Goal: Transaction & Acquisition: Purchase product/service

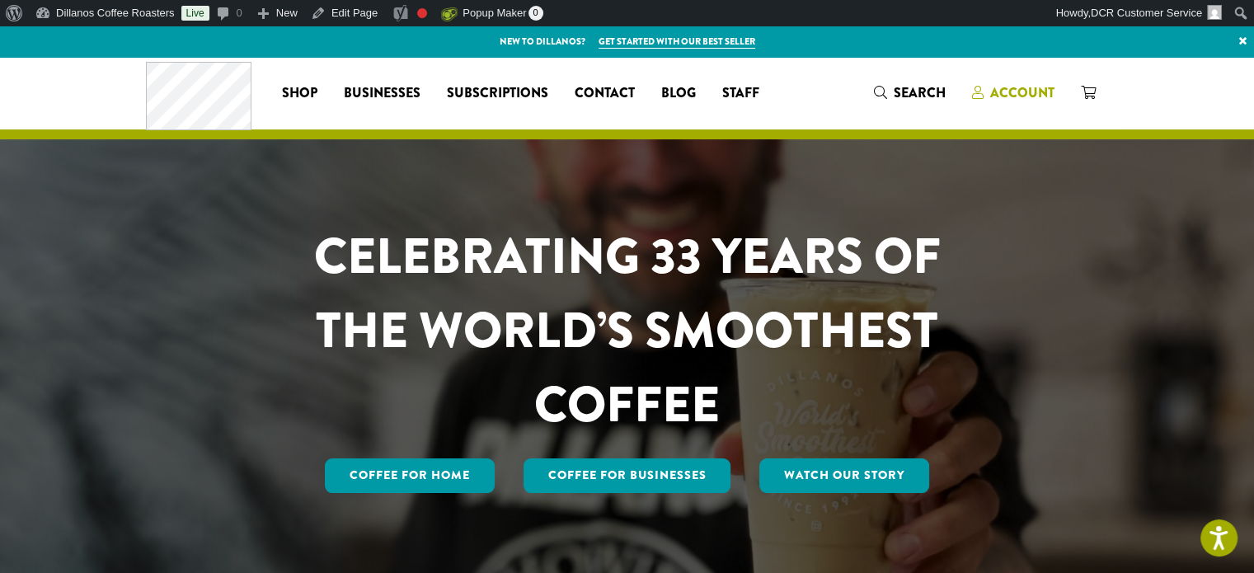
click at [1014, 92] on span "Account" at bounding box center [1022, 92] width 64 height 19
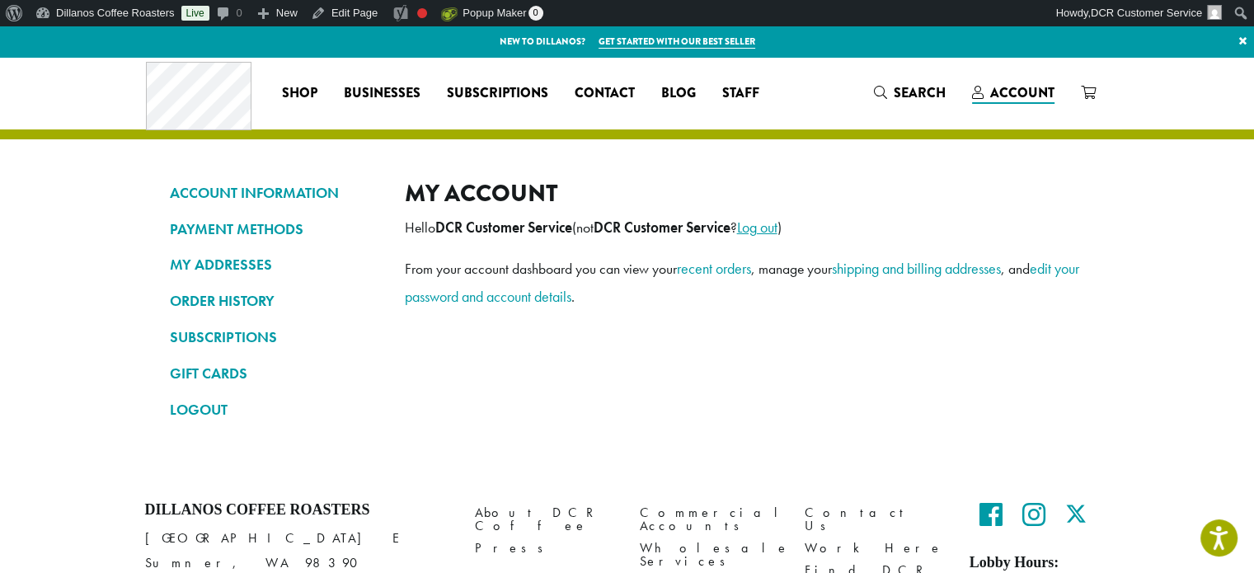
click at [777, 226] on link "Log out" at bounding box center [757, 227] width 40 height 19
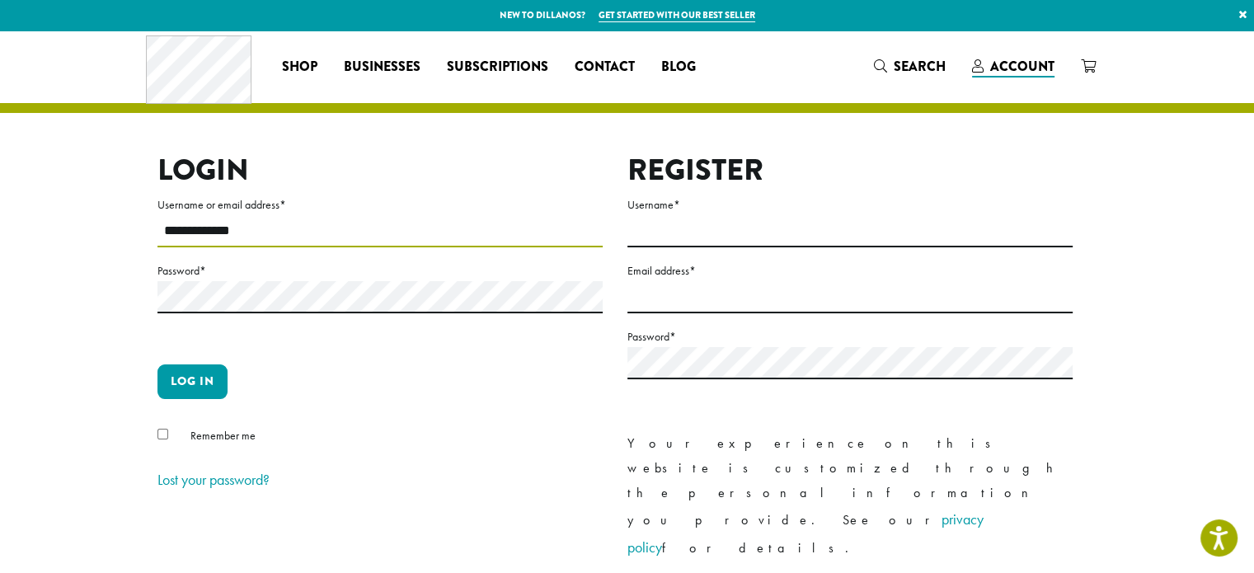
click at [232, 241] on input "**********" at bounding box center [379, 231] width 445 height 32
click at [232, 240] on input "**********" at bounding box center [379, 231] width 445 height 32
type input "**********"
click at [195, 375] on button "Log in" at bounding box center [192, 381] width 70 height 35
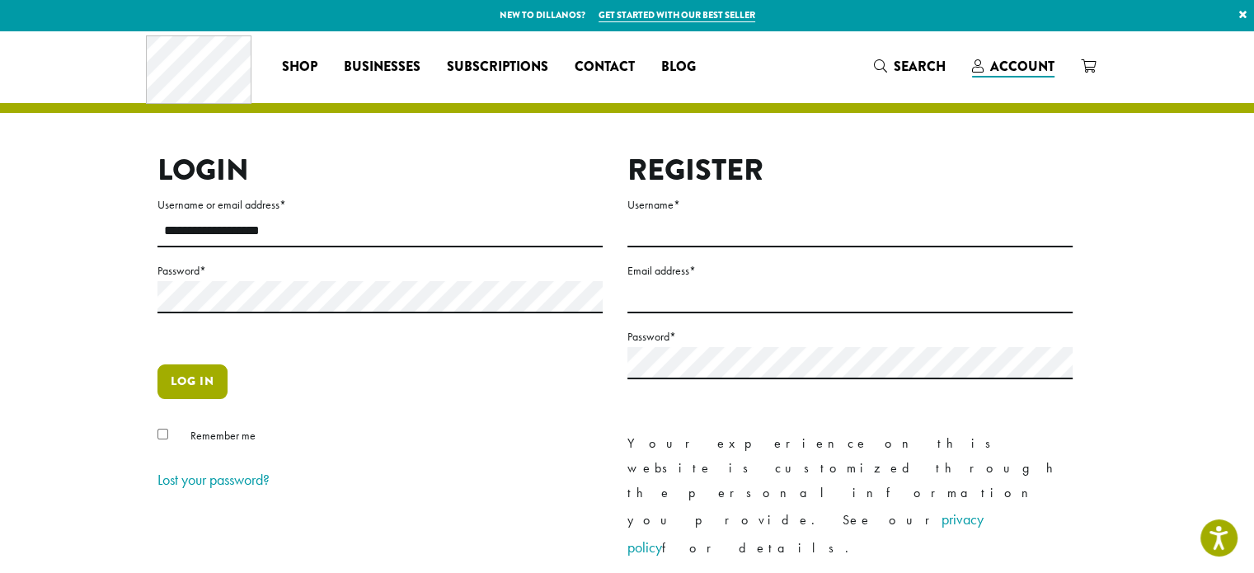
click at [187, 377] on button "Log in" at bounding box center [192, 381] width 70 height 35
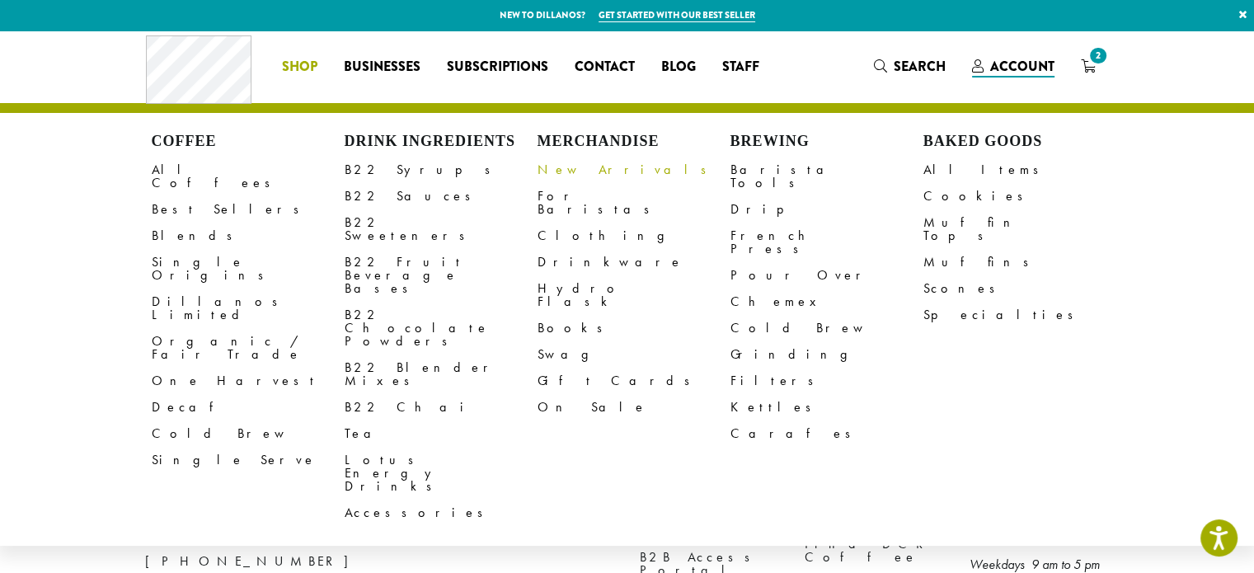
click at [582, 170] on link "New Arrivals" at bounding box center [633, 170] width 193 height 26
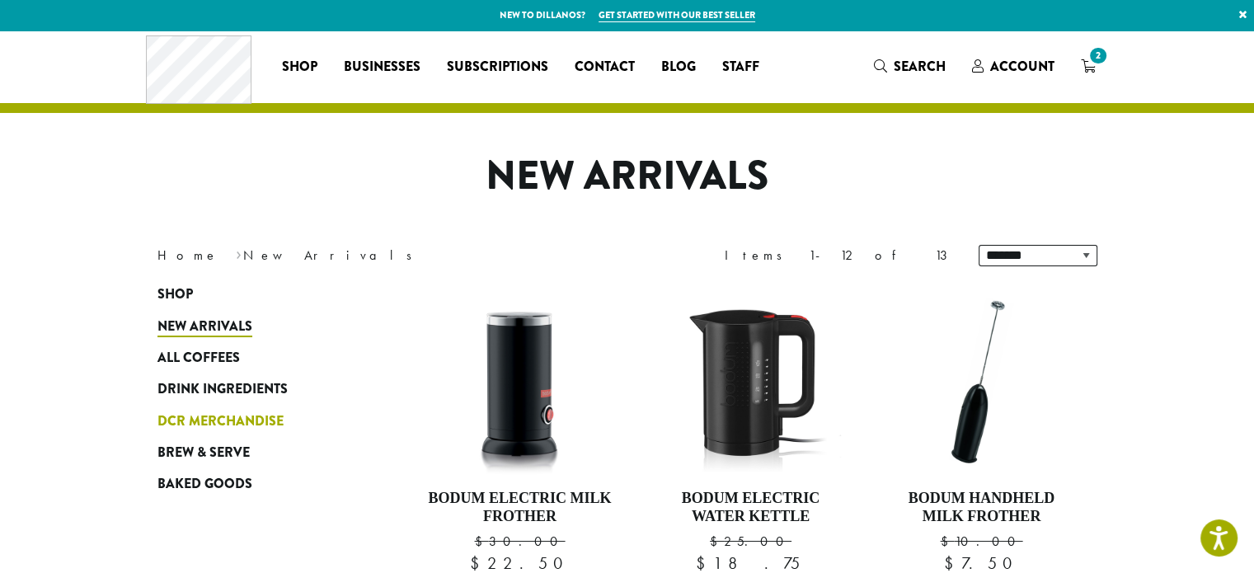
click at [230, 420] on span "DCR Merchandise" at bounding box center [220, 421] width 126 height 21
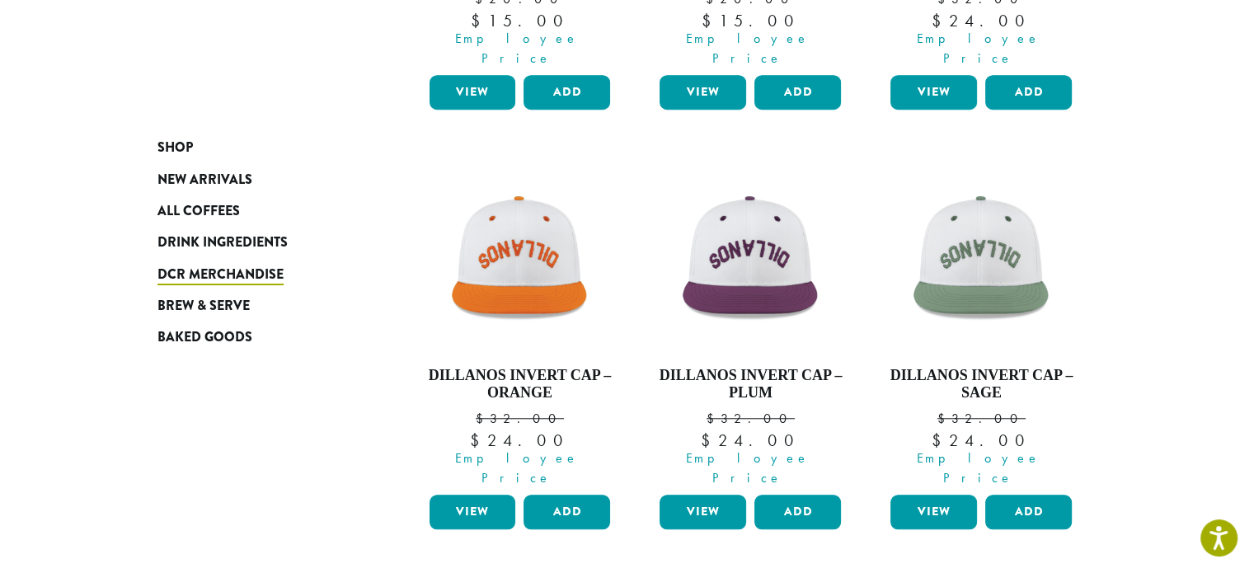
scroll to position [1566, 0]
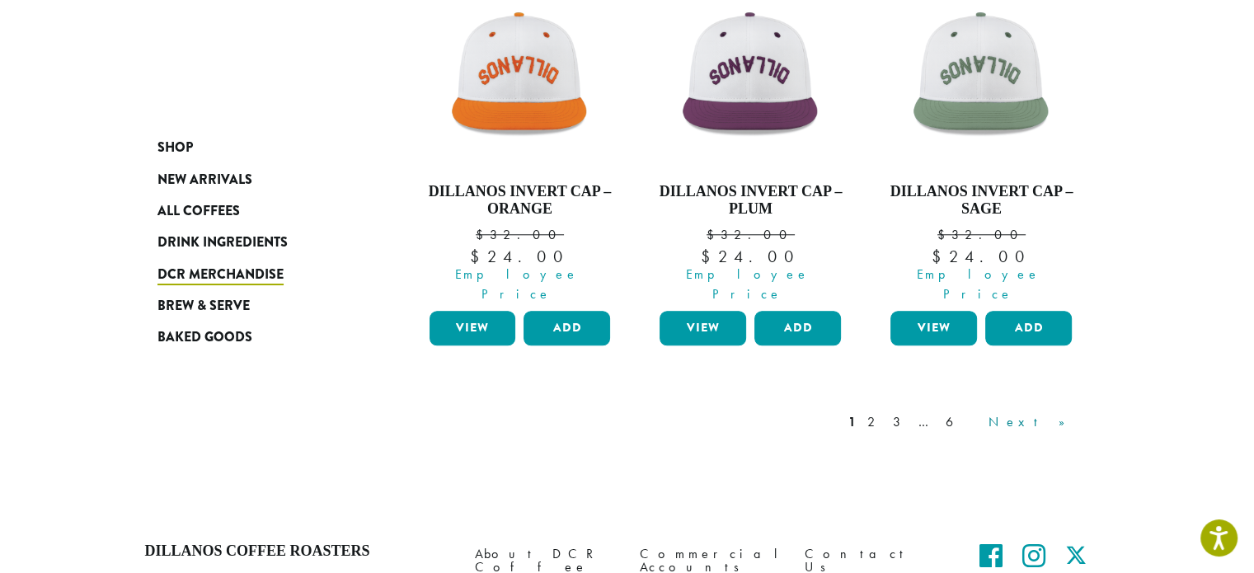
click at [1055, 412] on link "Next »" at bounding box center [1032, 422] width 95 height 20
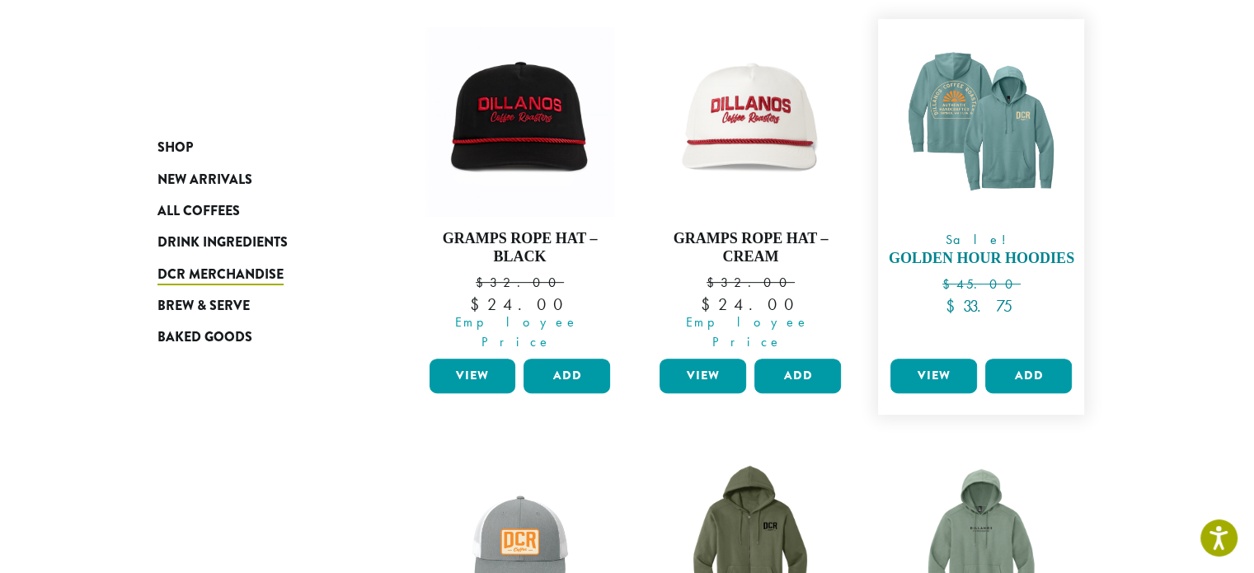
scroll to position [435, 0]
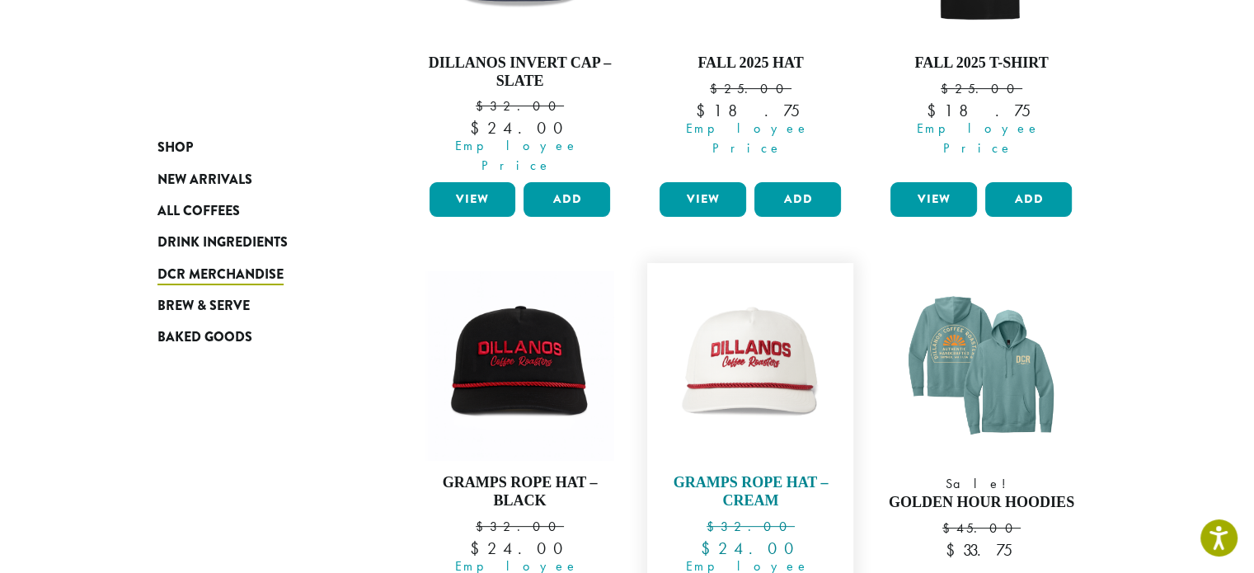
click at [739, 354] on img at bounding box center [750, 366] width 190 height 190
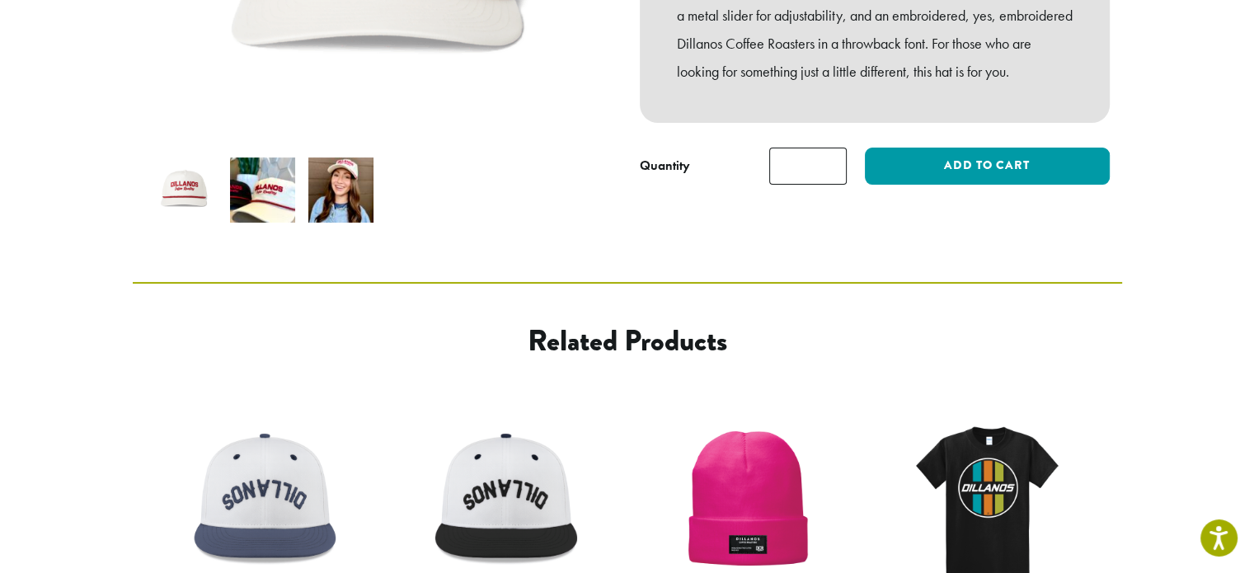
scroll to position [495, 0]
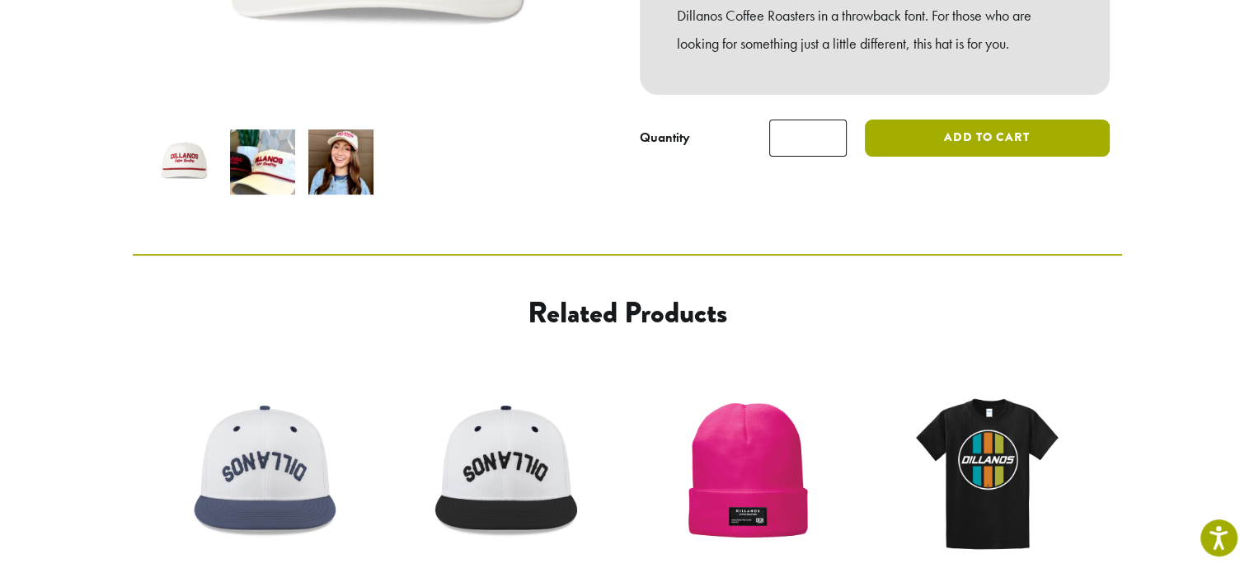
click at [986, 120] on button "Add to cart" at bounding box center [987, 138] width 244 height 37
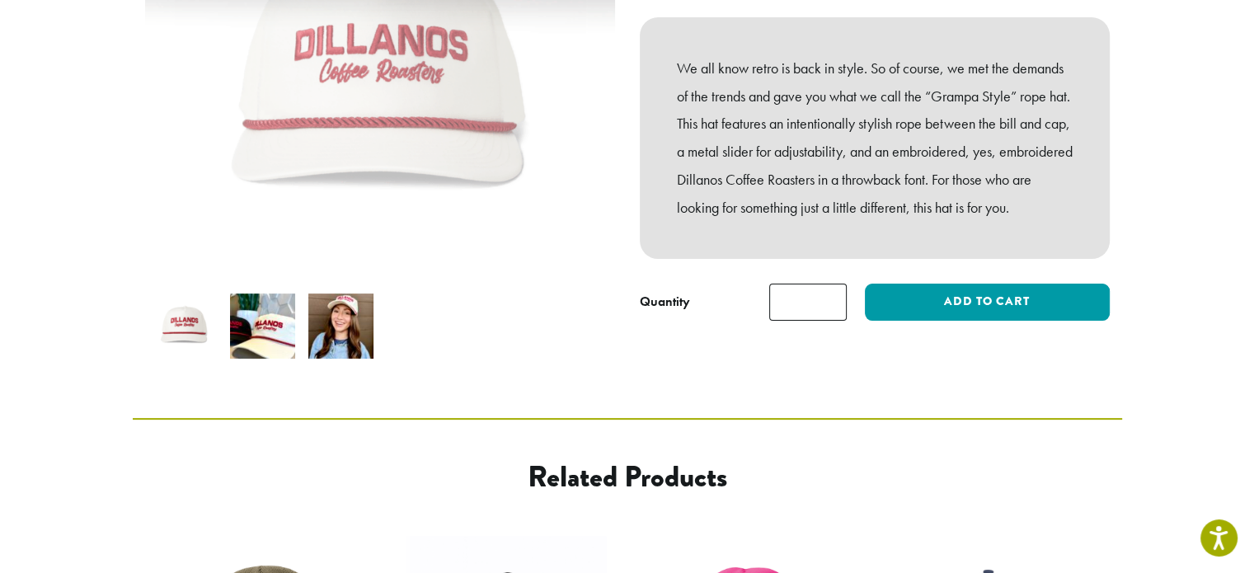
scroll to position [546, 0]
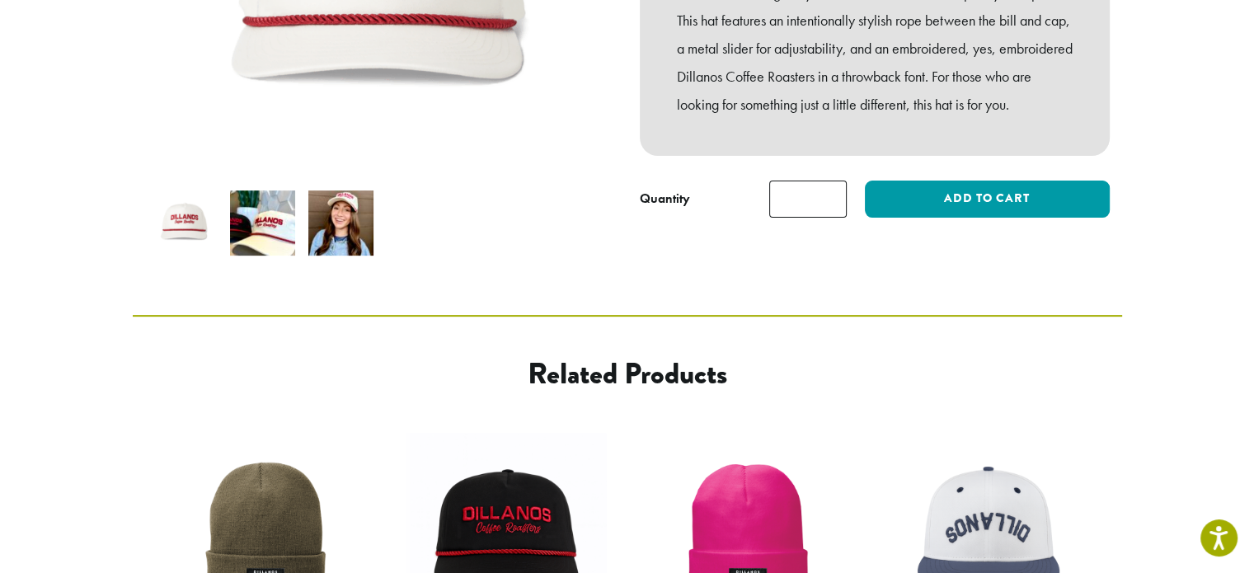
click at [259, 190] on img at bounding box center [262, 222] width 65 height 65
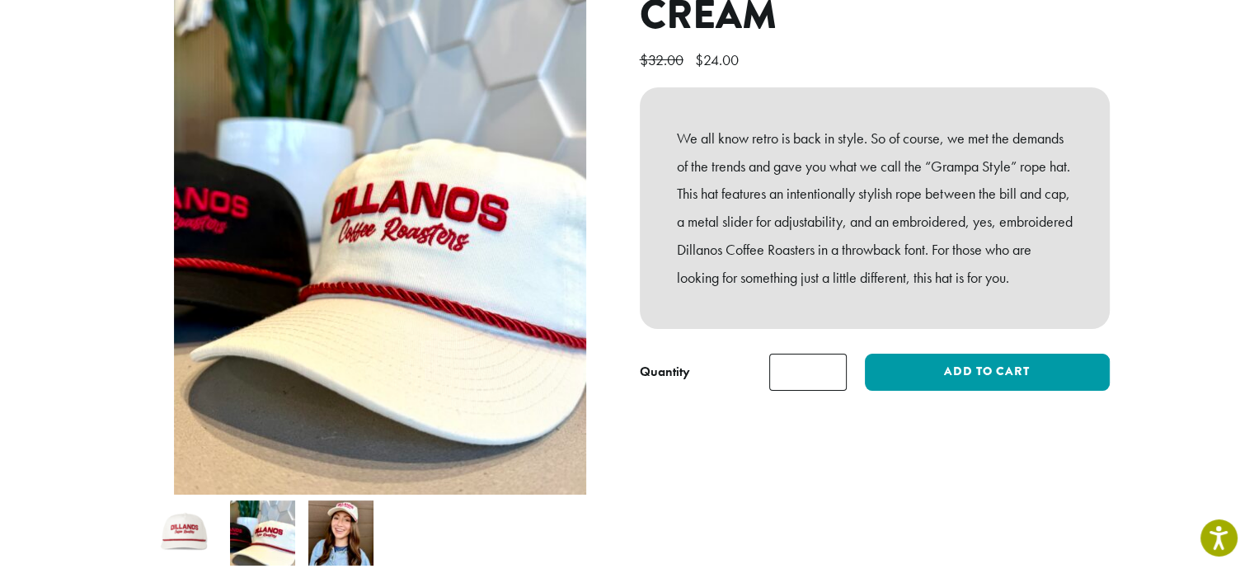
scroll to position [381, 0]
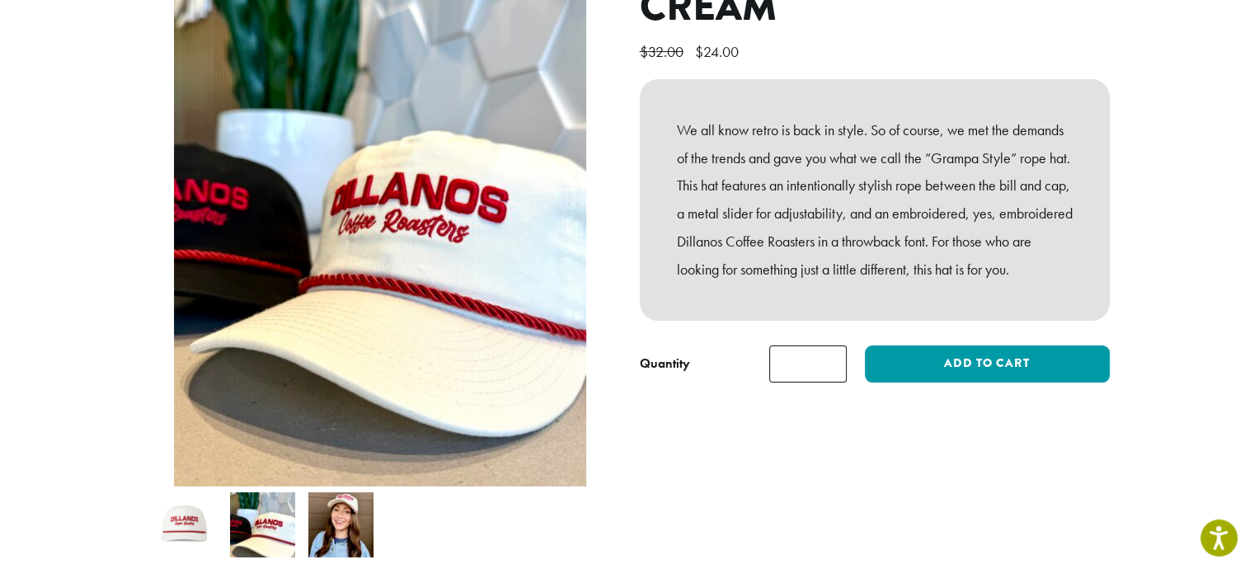
click at [346, 492] on img at bounding box center [340, 524] width 65 height 65
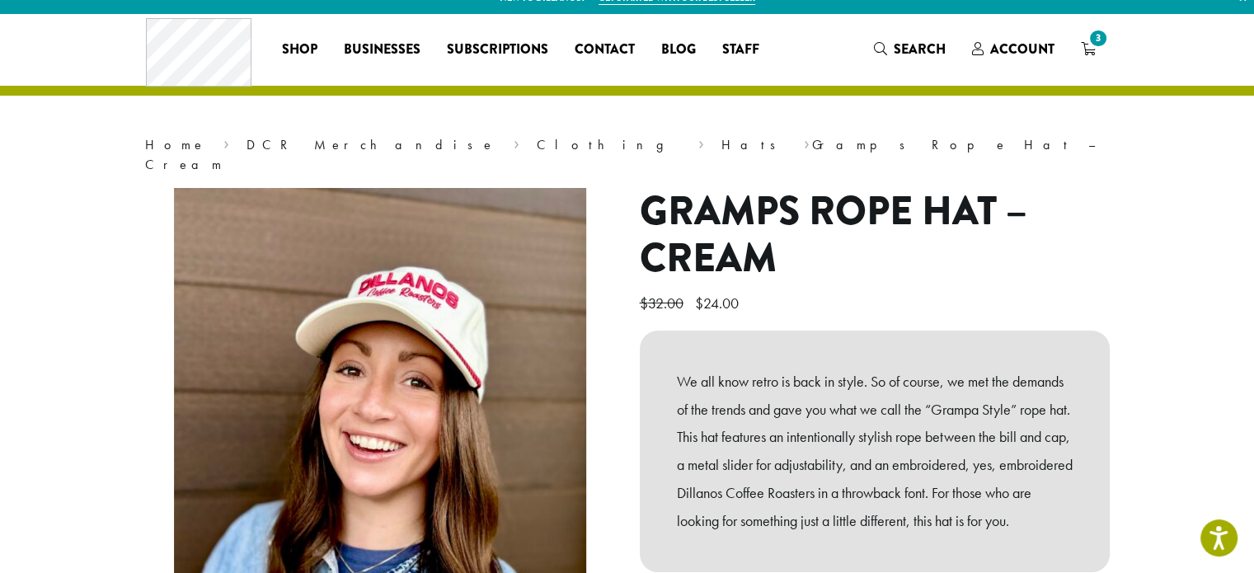
scroll to position [0, 0]
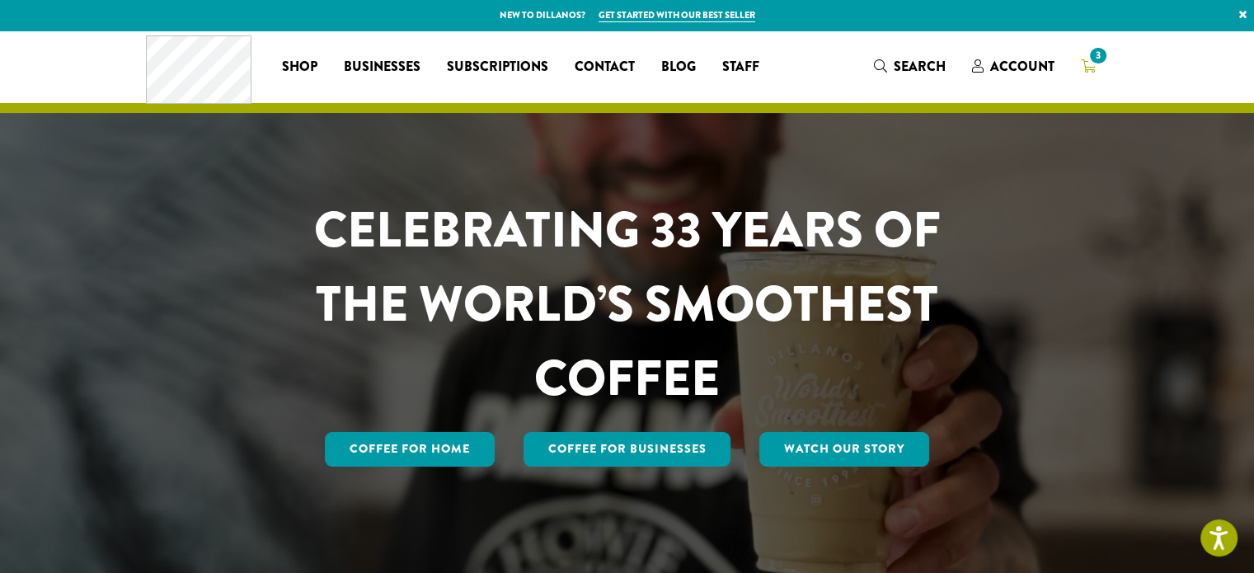
click at [1094, 61] on span "3" at bounding box center [1097, 56] width 22 height 22
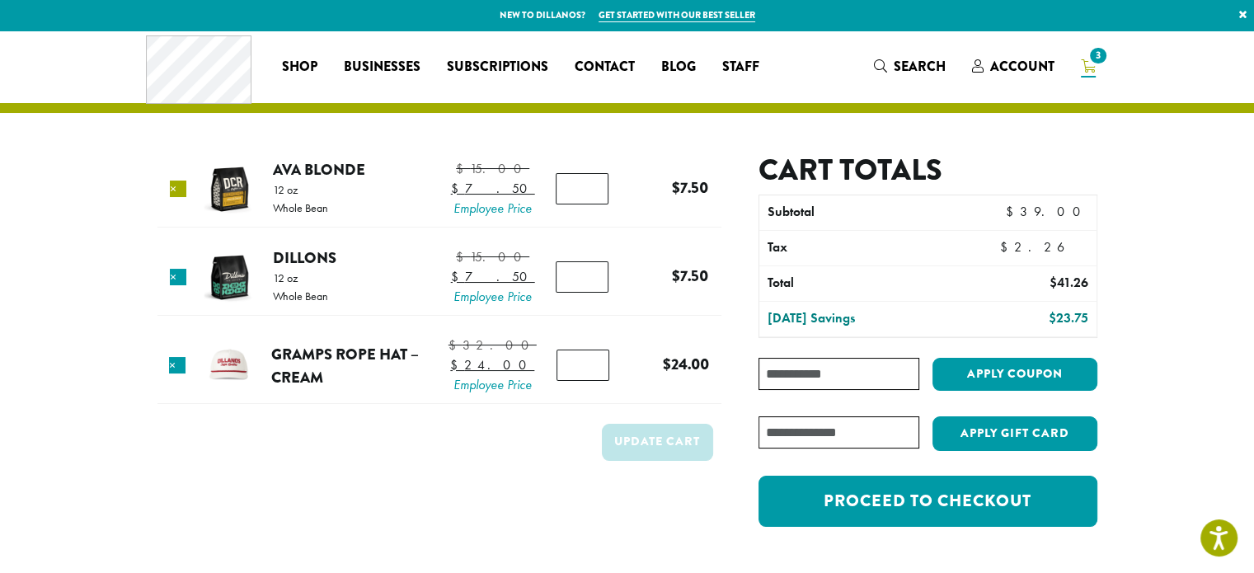
click at [186, 195] on link "×" at bounding box center [178, 189] width 16 height 16
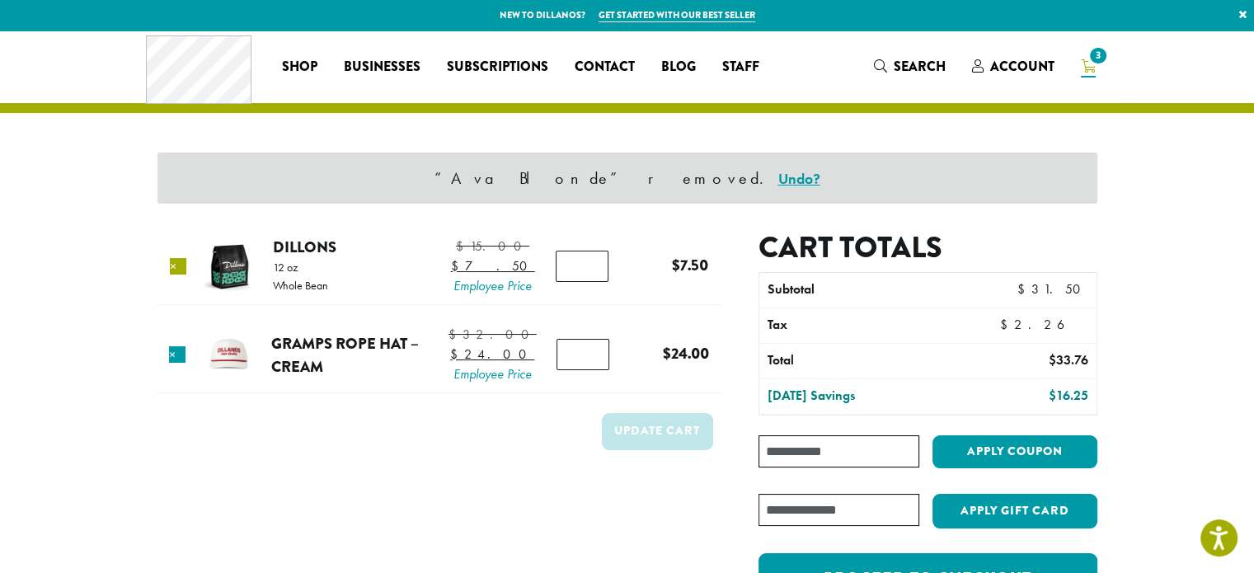
click at [183, 275] on link "×" at bounding box center [178, 266] width 16 height 16
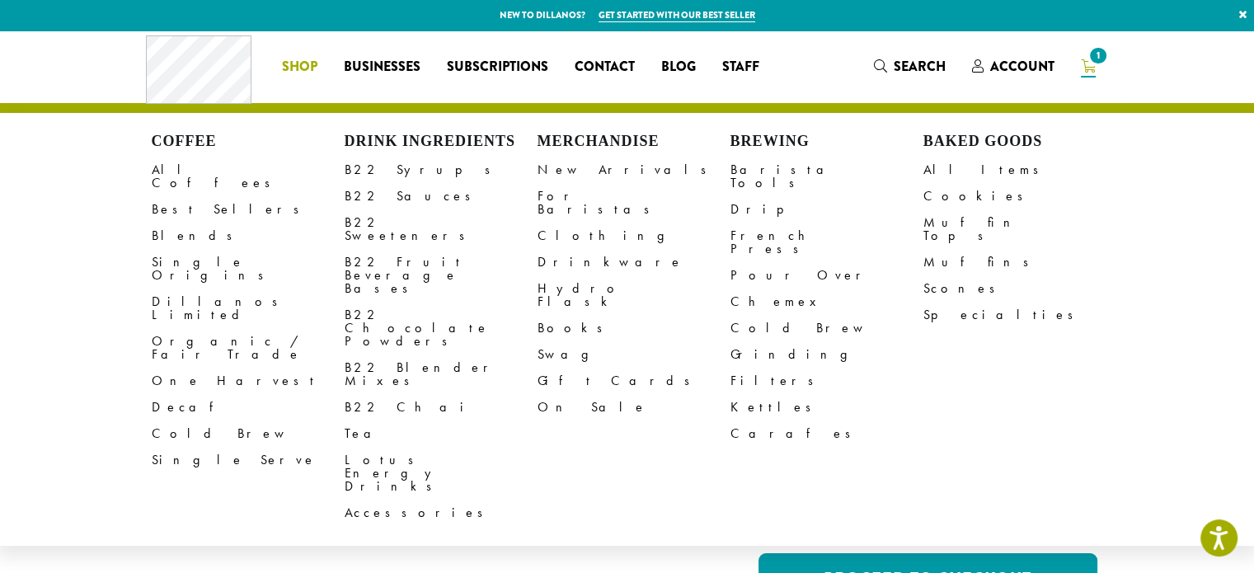
click at [307, 66] on li "Coffee All Coffees Best Sellers Blends Single Origins Dillanos Limited Organic …" at bounding box center [300, 67] width 62 height 26
click at [570, 223] on link "Clothing" at bounding box center [633, 236] width 193 height 26
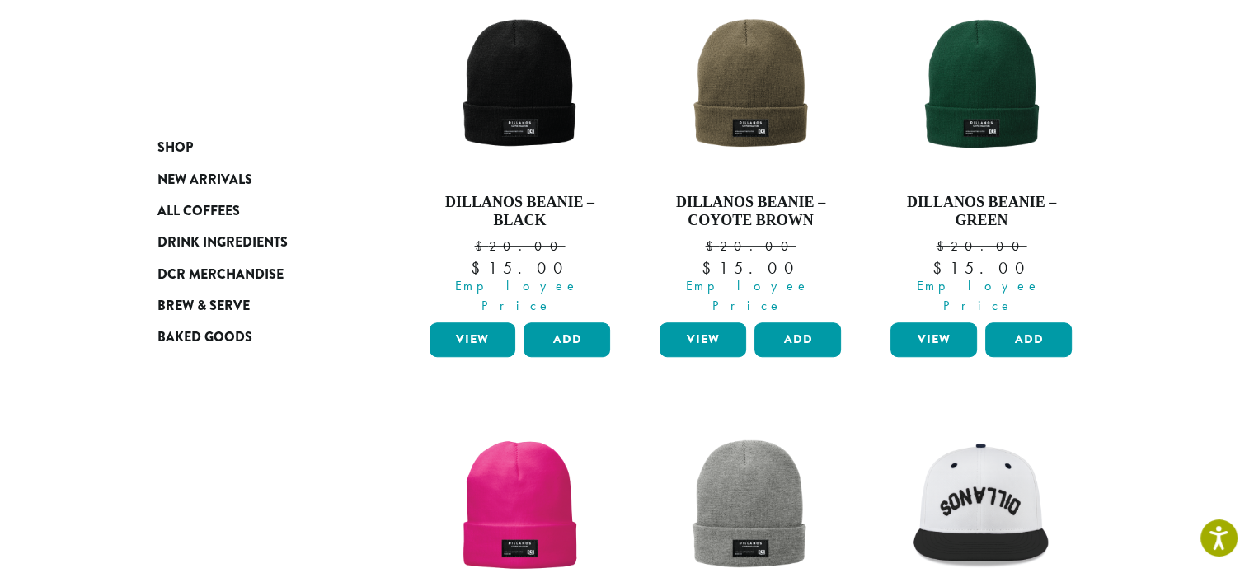
scroll to position [742, 0]
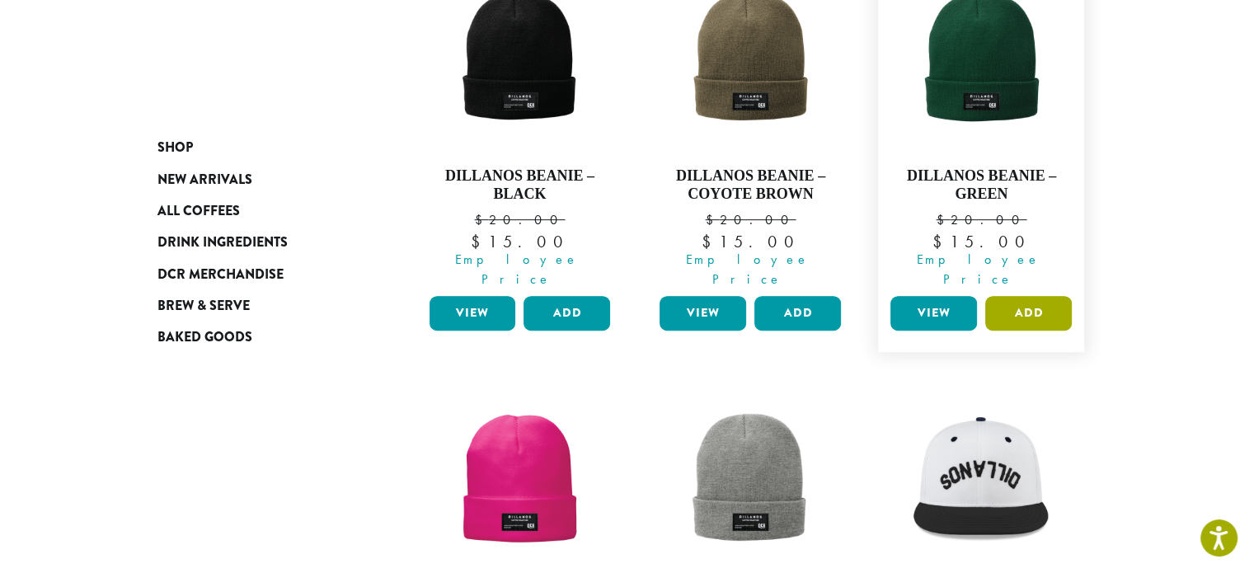
click at [1032, 296] on button "Add" at bounding box center [1028, 313] width 87 height 35
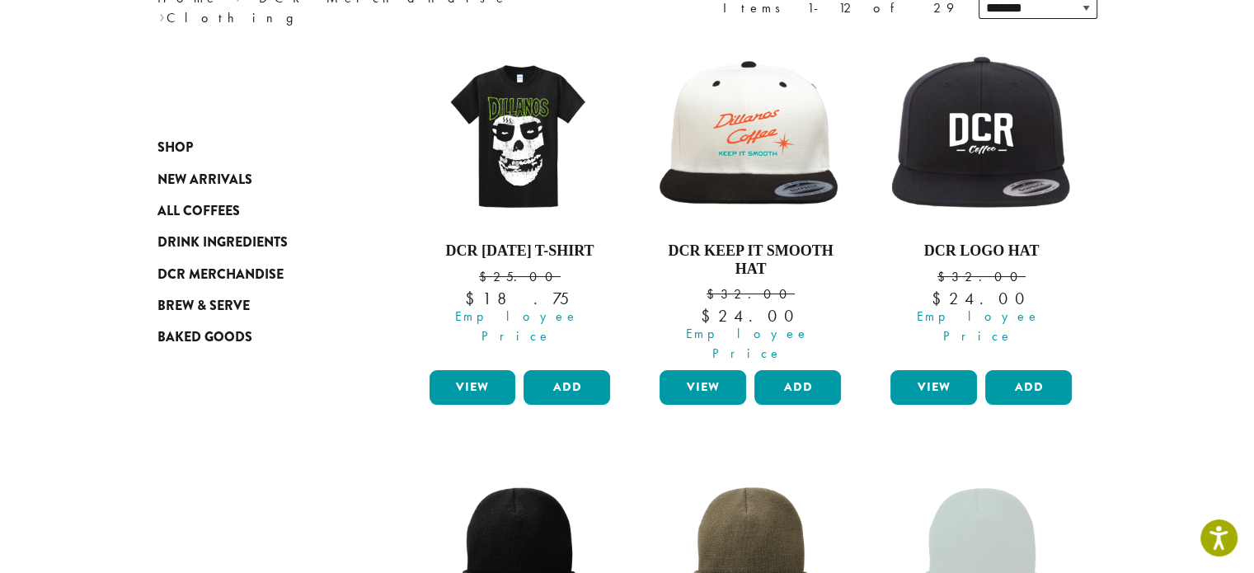
scroll to position [0, 0]
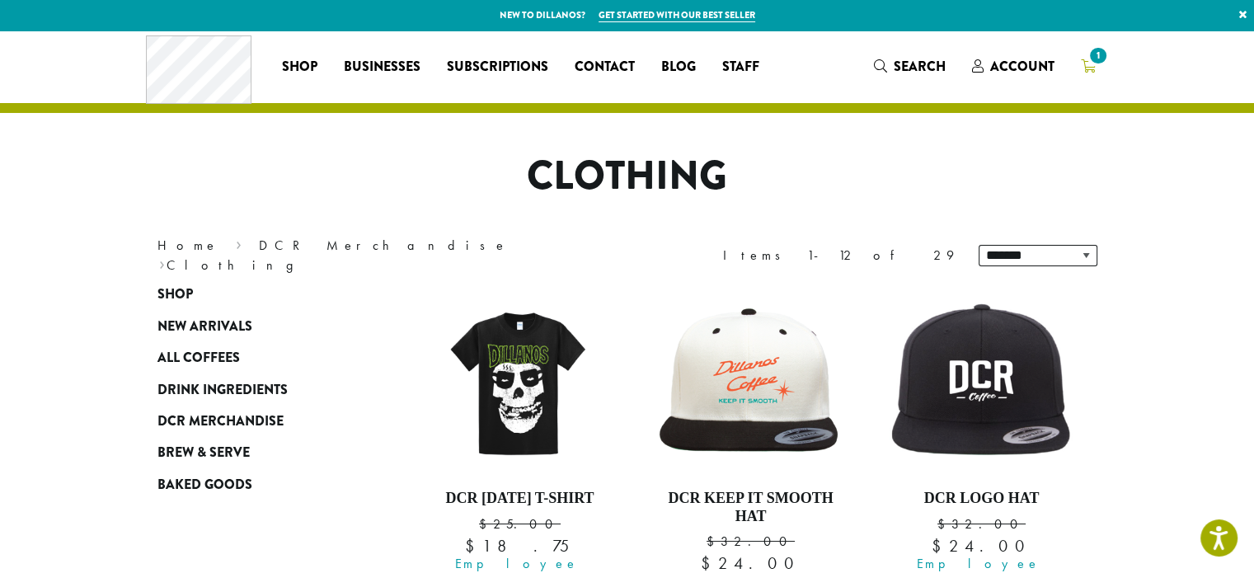
click at [1095, 65] on span "1" at bounding box center [1097, 56] width 22 height 22
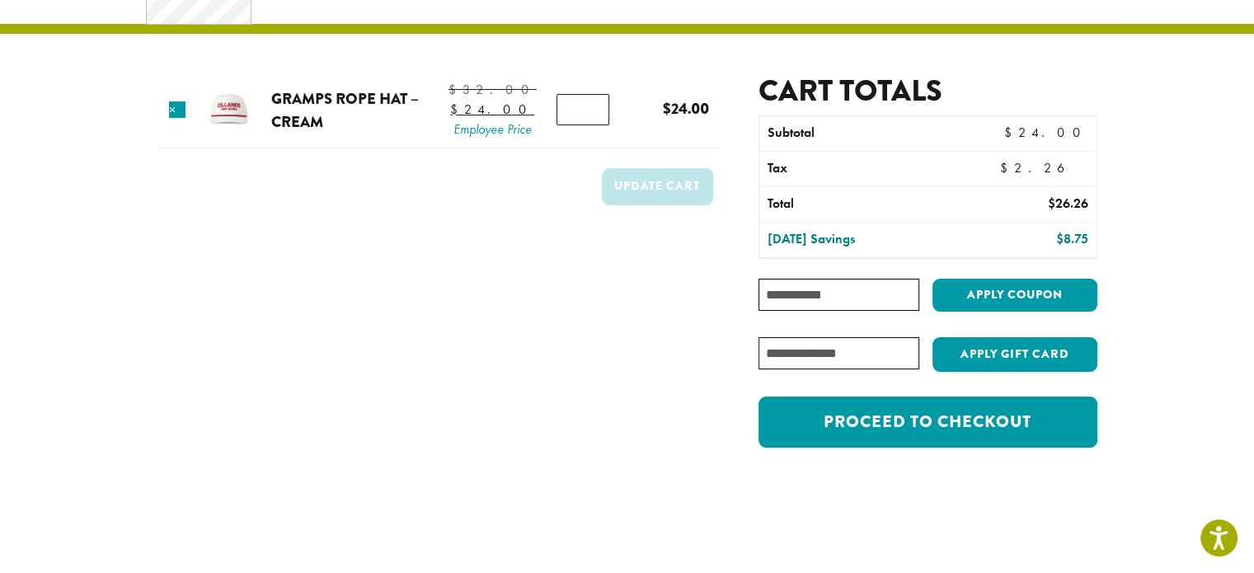
scroll to position [298, 0]
